Goal: Task Accomplishment & Management: Use online tool/utility

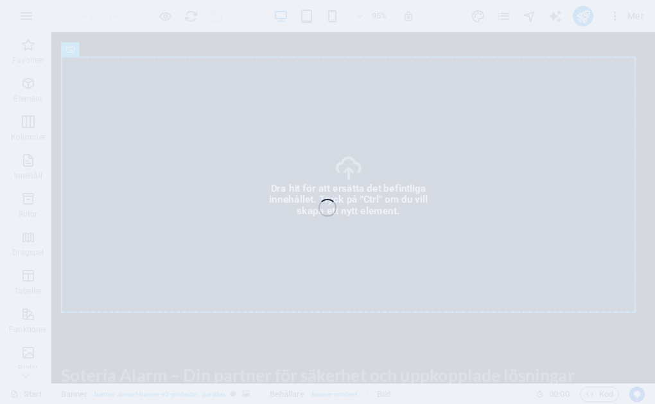
select select "px"
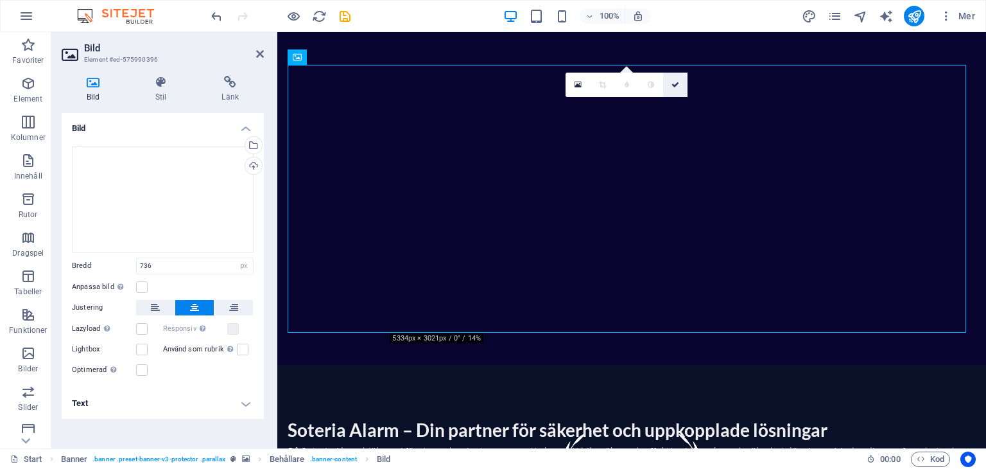
click at [675, 85] on icon at bounding box center [675, 85] width 8 height 8
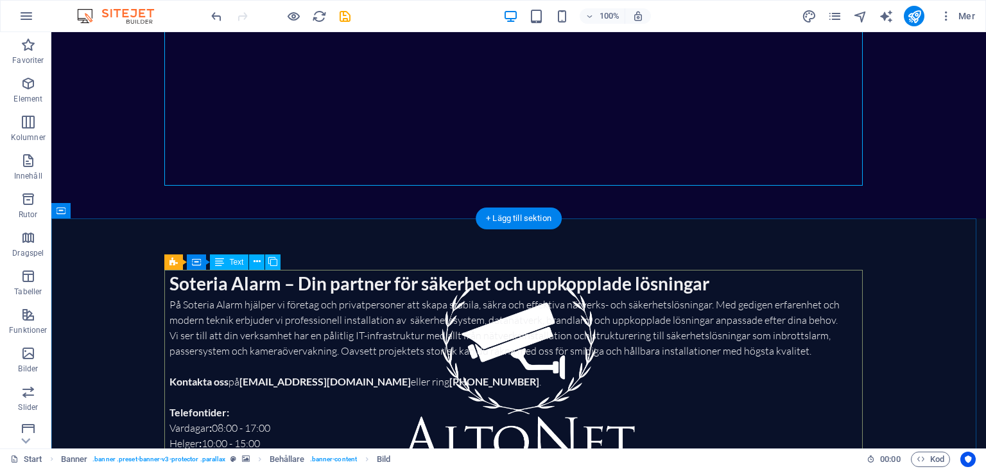
scroll to position [302, 0]
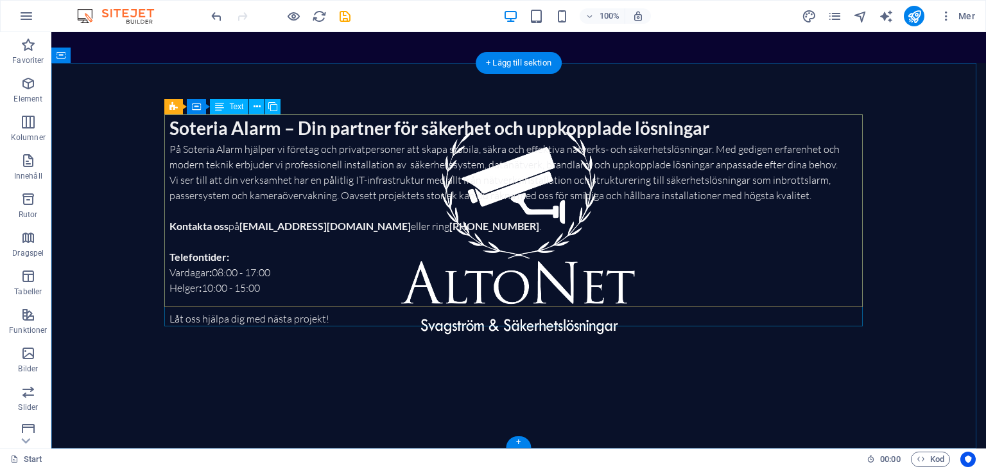
click at [218, 150] on div "Soteria Alarm – Din partner för säkerhet och uppkopplade lösningar På Soteria A…" at bounding box center [518, 220] width 698 height 212
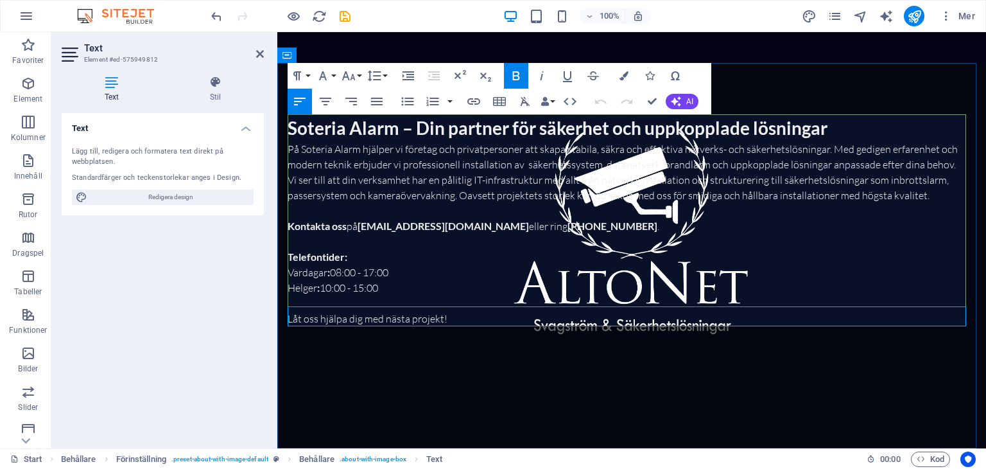
click at [360, 153] on p "På Soteria Alarm hjälper vi företag och privatpersoner att skapa stabila, säkra…" at bounding box center [632, 156] width 688 height 31
drag, startPoint x: 478, startPoint y: 229, endPoint x: 424, endPoint y: 227, distance: 54.6
click at [424, 227] on link "[EMAIL_ADDRESS][DOMAIN_NAME]" at bounding box center [442, 225] width 171 height 12
drag, startPoint x: 397, startPoint y: 126, endPoint x: 292, endPoint y: 128, distance: 105.3
click at [292, 128] on strong "Soteria Alarm – Din partner för säkerhet och uppkopplade lösningar" at bounding box center [558, 128] width 540 height 22
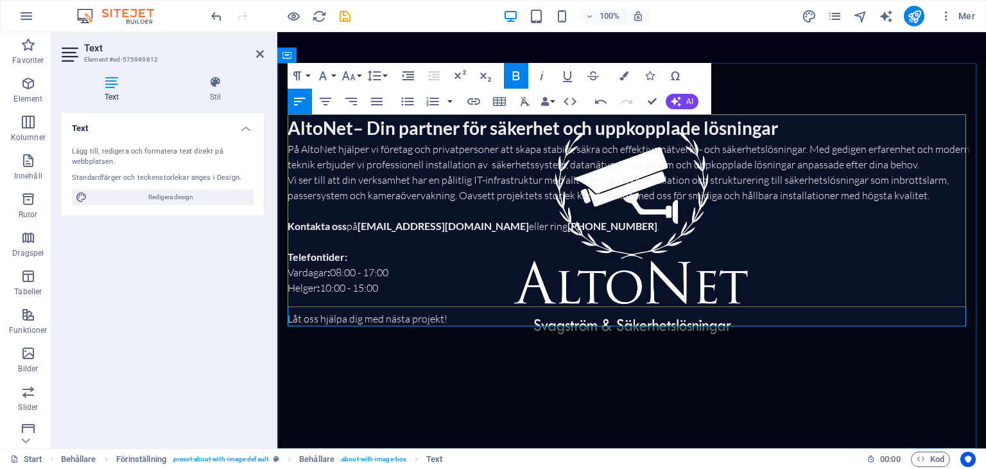
click at [526, 237] on p at bounding box center [632, 241] width 688 height 15
click at [205, 309] on div "Text Lägg till, redigera och formatera text direkt på webbplatsen. Standardfärg…" at bounding box center [163, 275] width 202 height 325
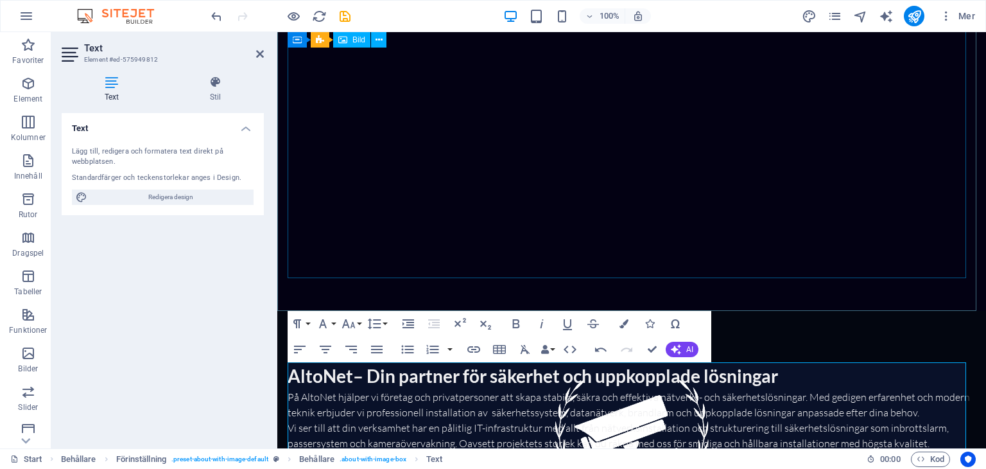
scroll to position [0, 0]
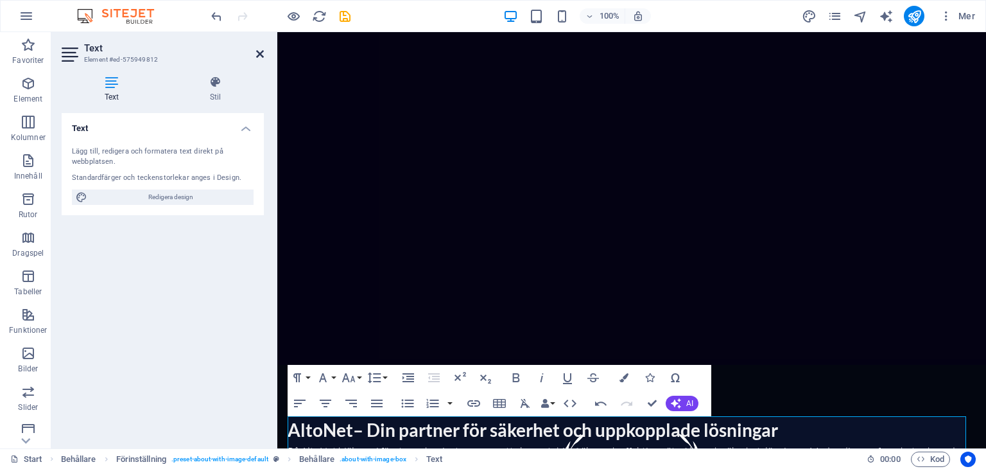
click at [262, 52] on icon at bounding box center [260, 54] width 8 height 10
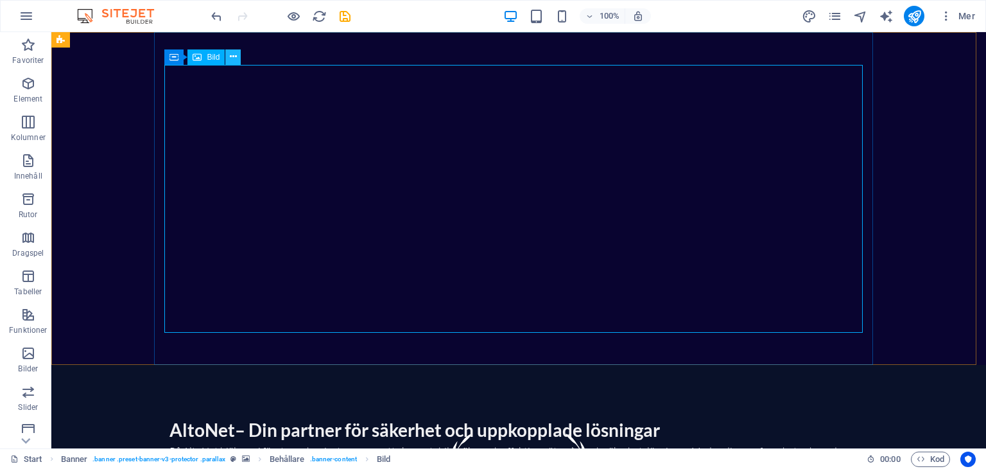
click at [234, 56] on icon at bounding box center [233, 56] width 7 height 13
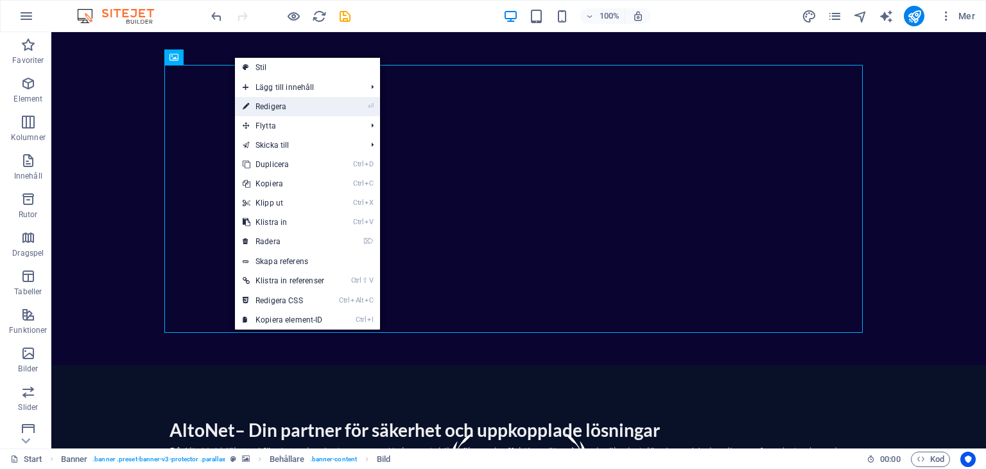
click at [273, 103] on link "⏎ Redigera" at bounding box center [283, 106] width 97 height 19
select select "px"
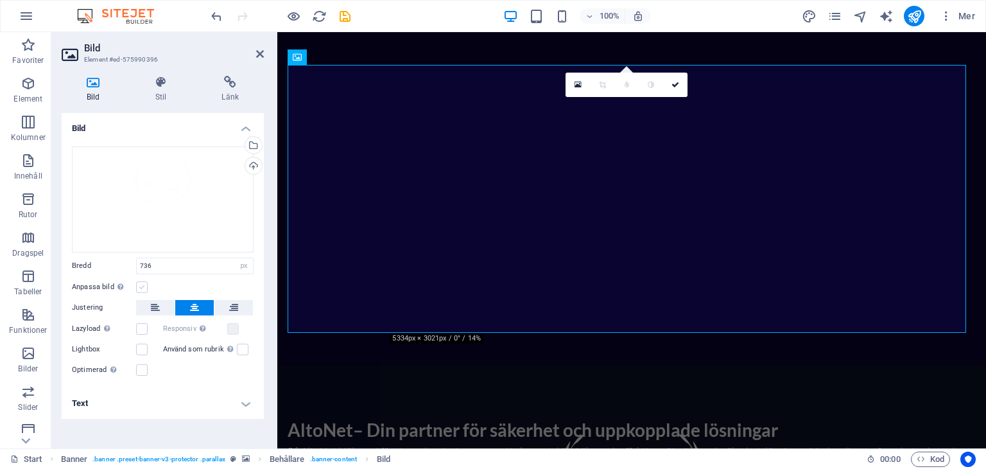
click at [140, 284] on label at bounding box center [142, 287] width 12 height 12
click at [0, 0] on input "Anpassa bild Anpassa bilden automatiskt att passa en bestämd bredd och höjd" at bounding box center [0, 0] width 0 height 0
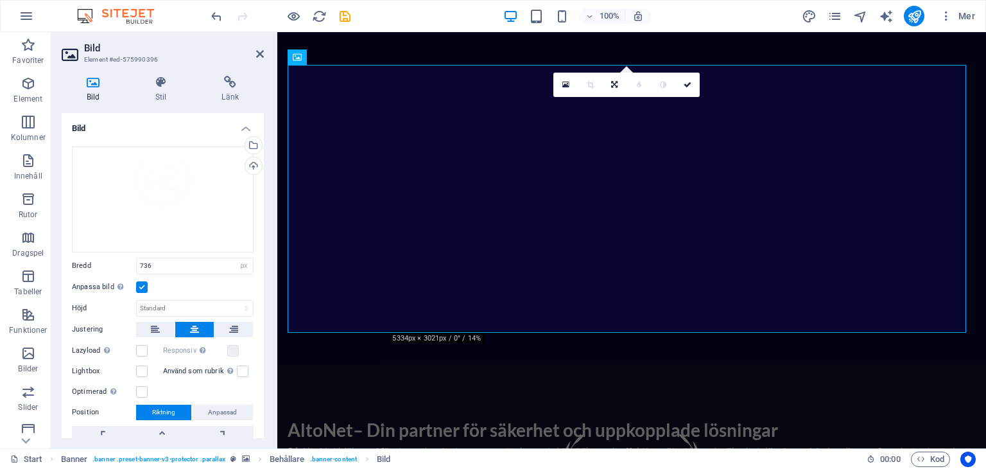
click at [140, 284] on label at bounding box center [142, 287] width 12 height 12
click at [0, 0] on input "Anpassa bild Anpassa bilden automatiskt att passa en bestämd bredd och höjd" at bounding box center [0, 0] width 0 height 0
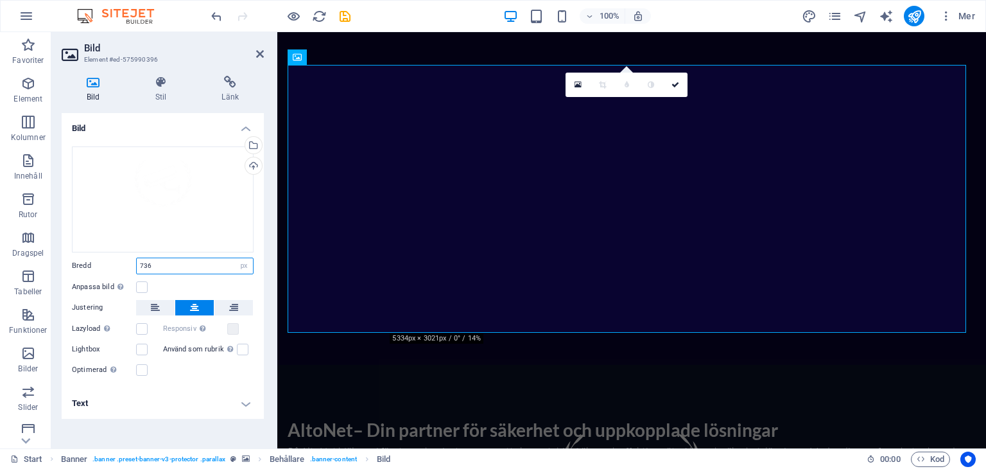
drag, startPoint x: 200, startPoint y: 261, endPoint x: 132, endPoint y: 261, distance: 68.0
click at [132, 261] on div "Bredd 736 Standard auto px rem % em vh vw" at bounding box center [163, 265] width 182 height 17
type input "900"
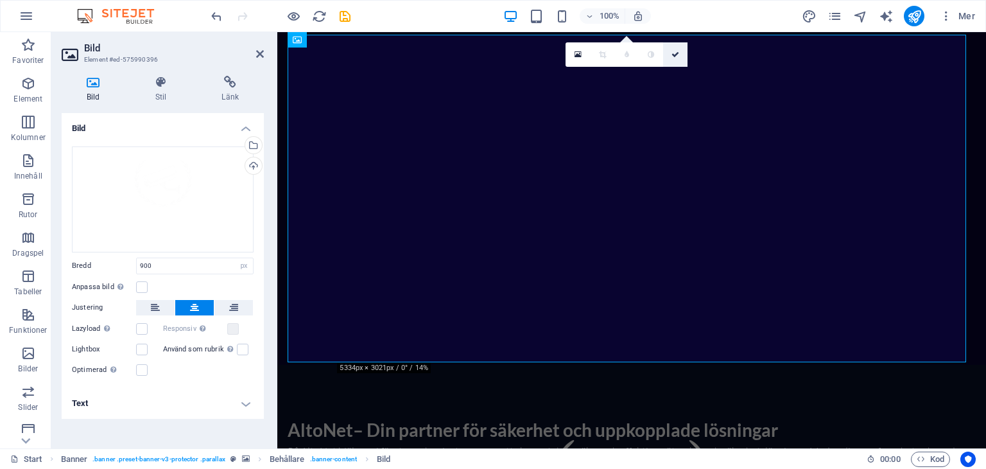
click at [675, 55] on icon at bounding box center [675, 55] width 8 height 8
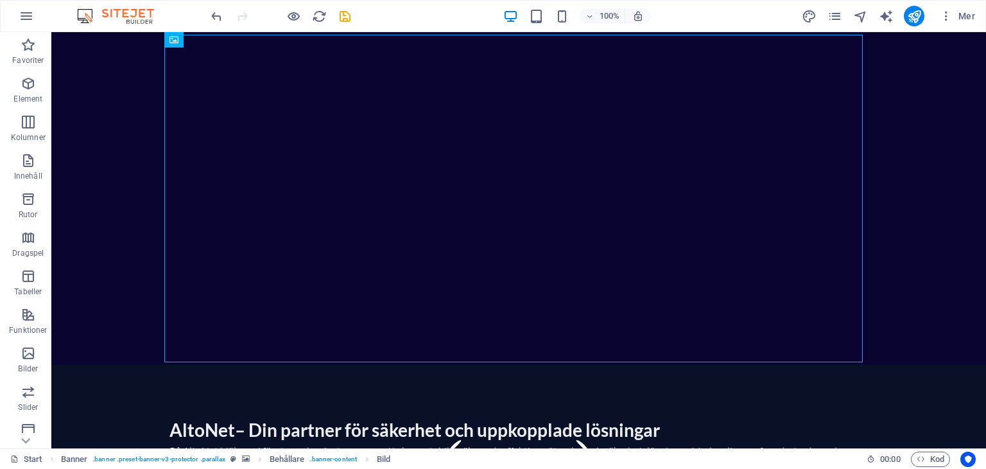
click at [709, 13] on div "100% Mer" at bounding box center [594, 16] width 771 height 21
click at [947, 13] on icon "button" at bounding box center [946, 16] width 13 height 13
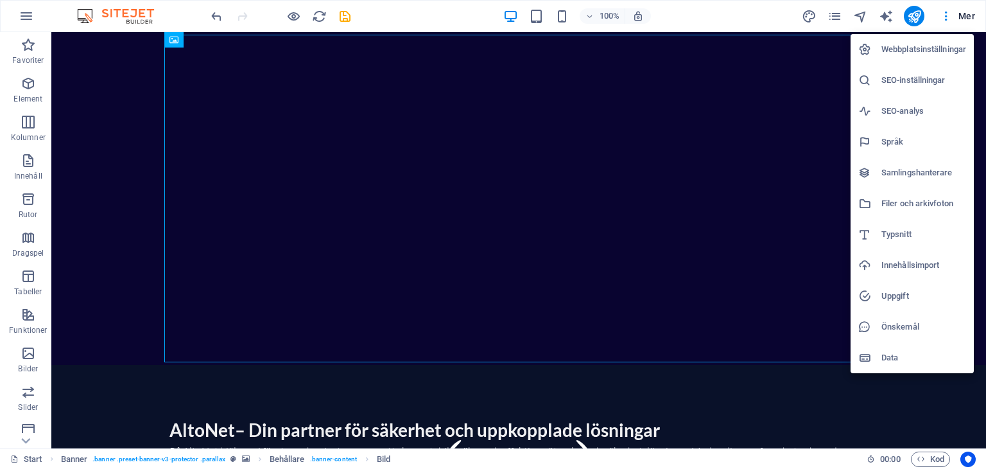
click at [750, 14] on div at bounding box center [493, 234] width 986 height 469
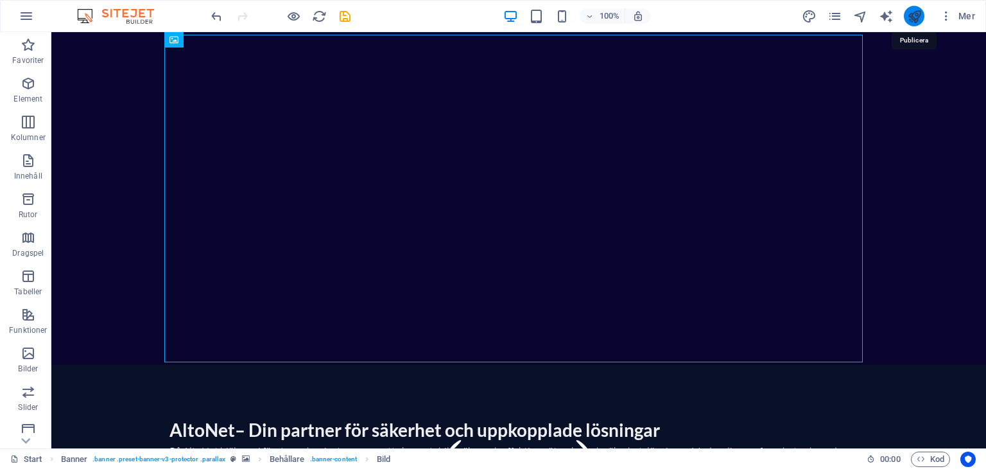
click at [915, 12] on icon "publish" at bounding box center [914, 16] width 15 height 15
